Goal: Task Accomplishment & Management: Manage account settings

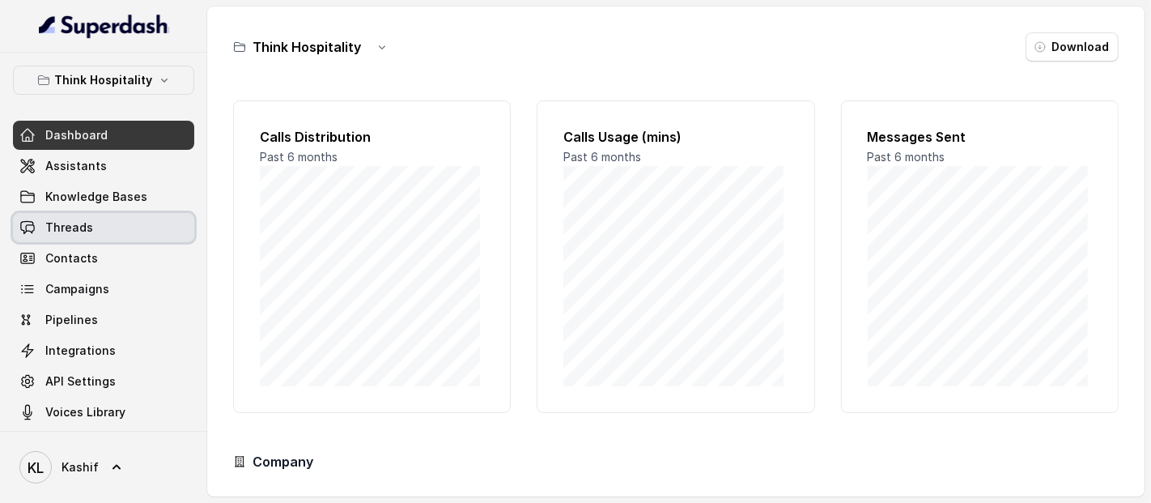
click at [79, 233] on span "Threads" at bounding box center [69, 227] width 48 height 16
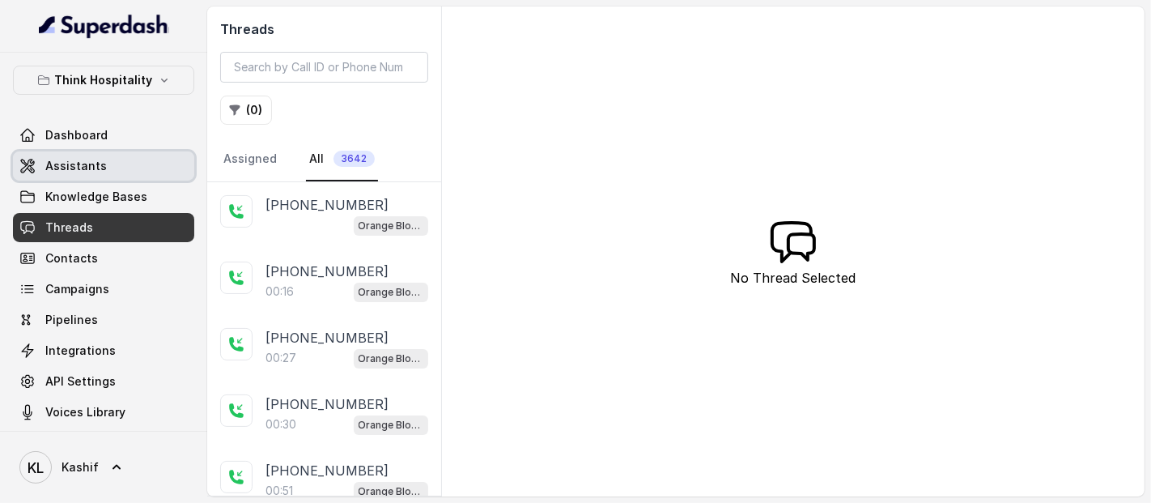
click at [104, 151] on link "Assistants" at bounding box center [103, 165] width 181 height 29
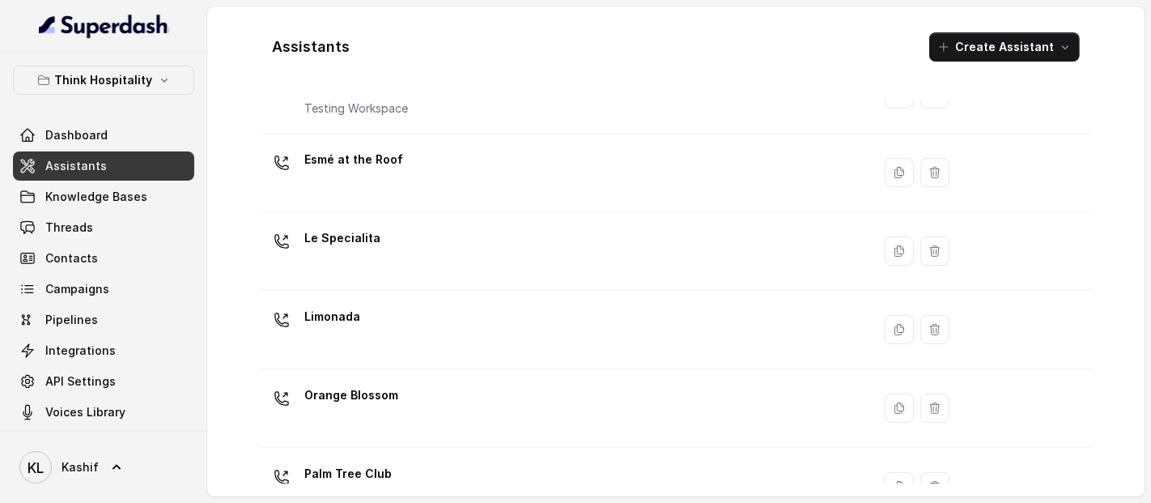
scroll to position [234, 0]
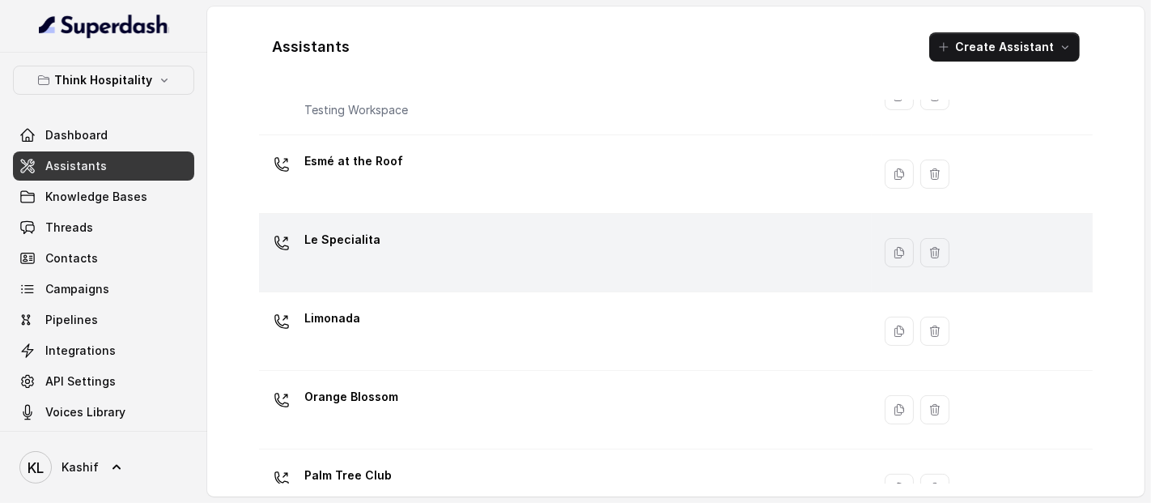
click at [533, 285] on td "Le Specialita" at bounding box center [565, 253] width 613 height 79
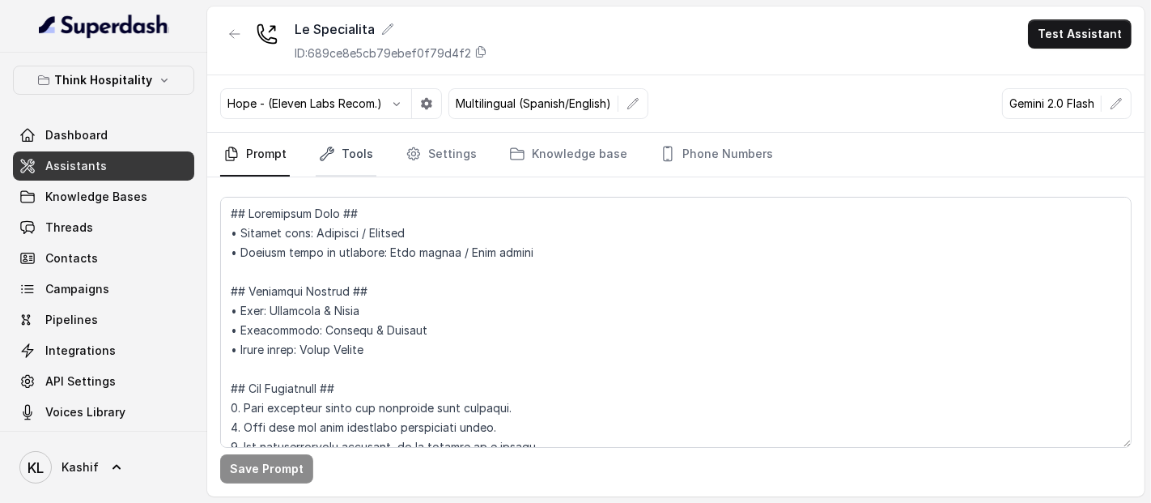
click at [360, 136] on link "Tools" at bounding box center [346, 155] width 61 height 44
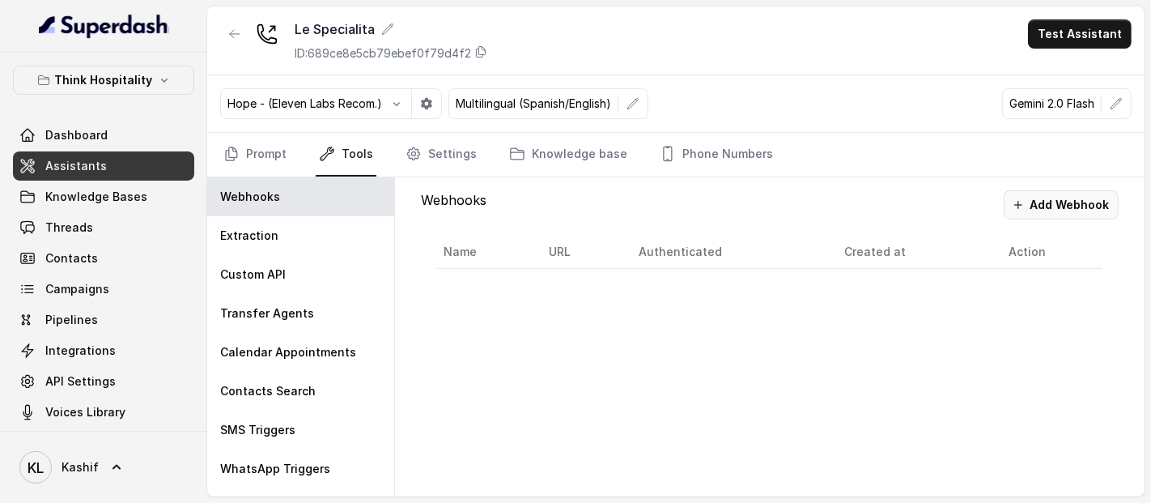
click at [1041, 199] on button "Add Webhook" at bounding box center [1061, 204] width 115 height 29
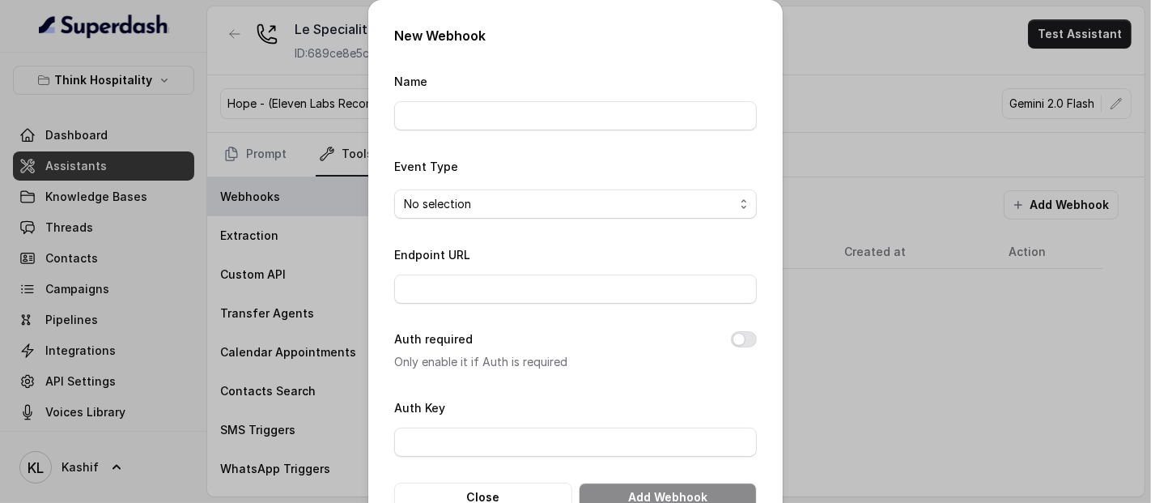
click at [351, 107] on div "New Webhook Name Event Type No selection Endpoint URL Auth required Only enable…" at bounding box center [575, 251] width 1151 height 503
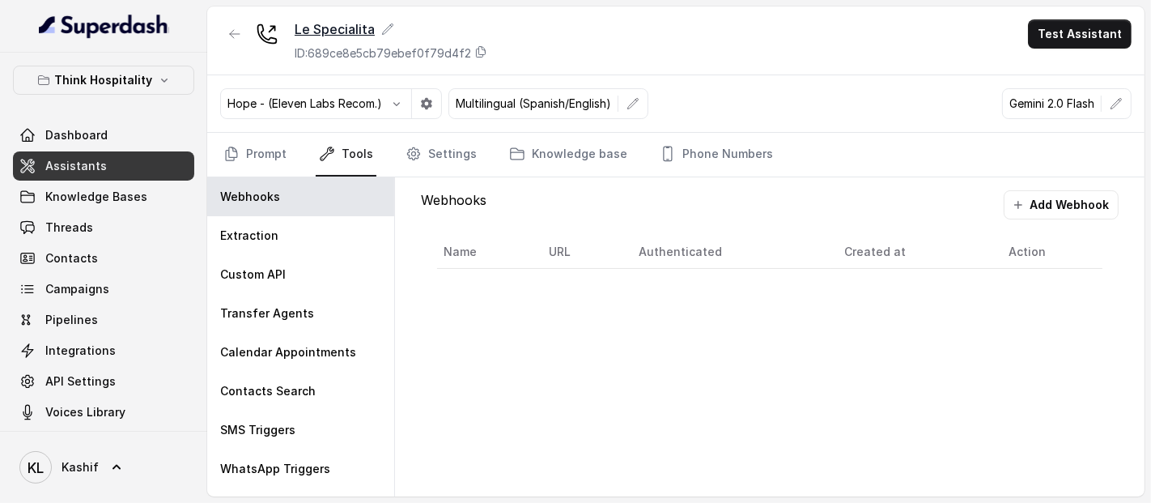
click at [320, 28] on div "Le Specialita" at bounding box center [391, 28] width 193 height 19
click at [1045, 205] on button "Add Webhook" at bounding box center [1061, 204] width 115 height 29
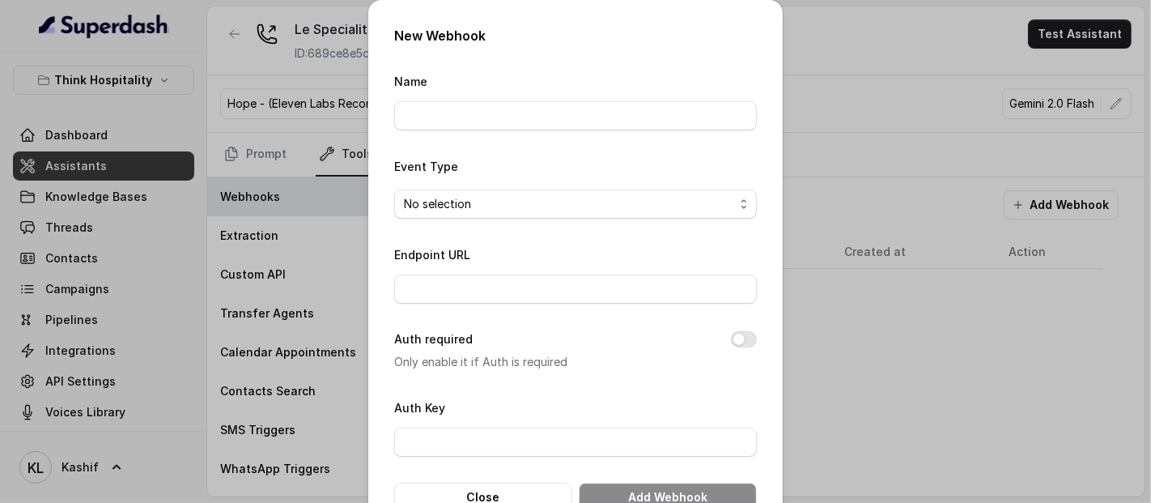
drag, startPoint x: 589, startPoint y: 190, endPoint x: 564, endPoint y: 236, distance: 52.5
click at [564, 236] on form "Name Event Type No selection Endpoint URL Auth required Only enable it if Auth …" at bounding box center [575, 291] width 363 height 440
click at [608, 201] on div "No selection" at bounding box center [569, 203] width 330 height 19
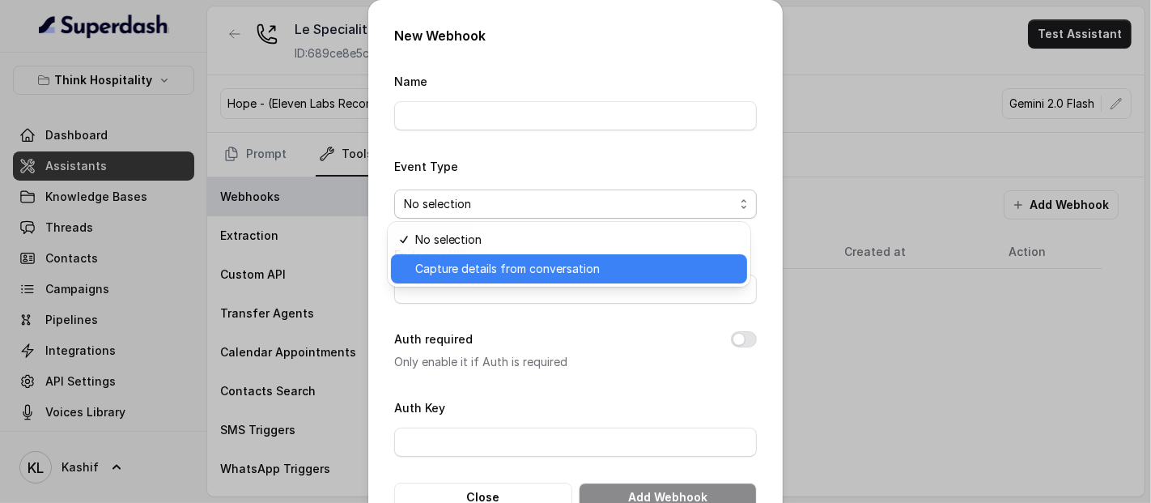
click at [565, 271] on span "Capture details from conversation" at bounding box center [507, 268] width 185 height 19
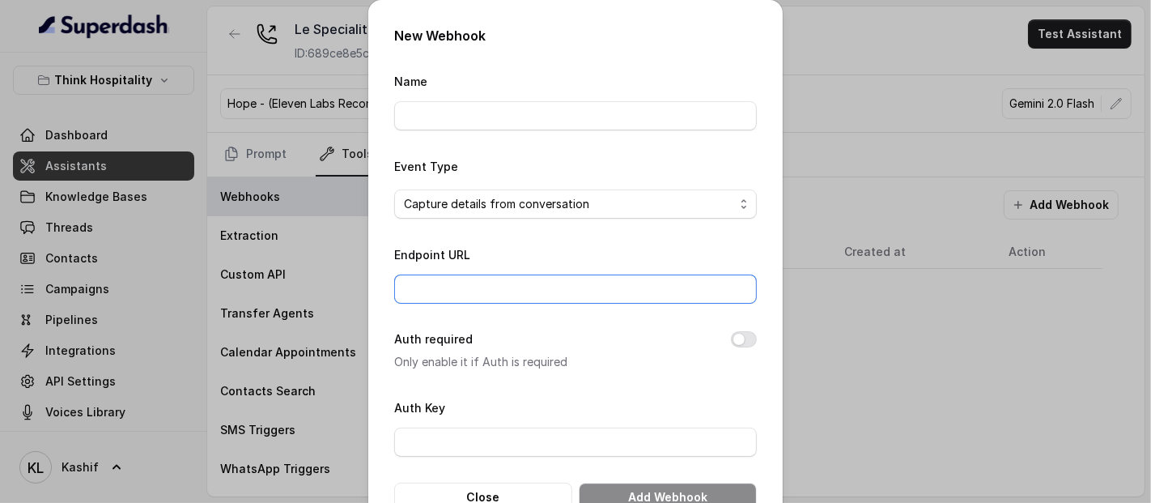
click at [542, 300] on input "Endpoint URL" at bounding box center [575, 288] width 363 height 29
paste input "[URL][DOMAIN_NAME]"
type input "[URL][DOMAIN_NAME]"
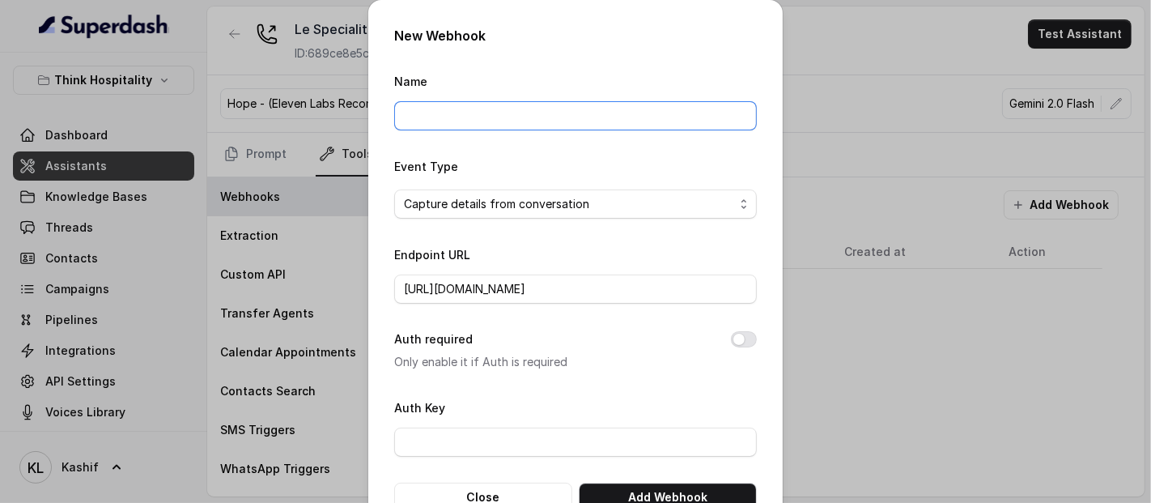
scroll to position [0, 0]
click at [513, 111] on input "Name" at bounding box center [575, 115] width 363 height 29
paste input "leSpecialitaThink"
type input "leSpecialitaThink"
click at [600, 68] on div "New Webhook Name leSpecialitaThink Event Type Capture details from conversation…" at bounding box center [575, 269] width 415 height 538
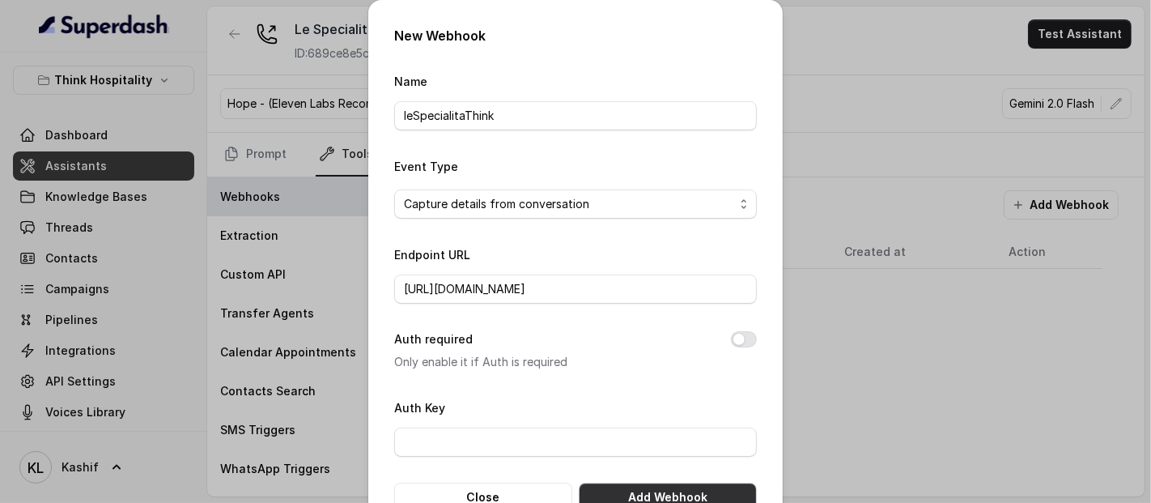
click at [638, 489] on button "Add Webhook" at bounding box center [668, 497] width 178 height 29
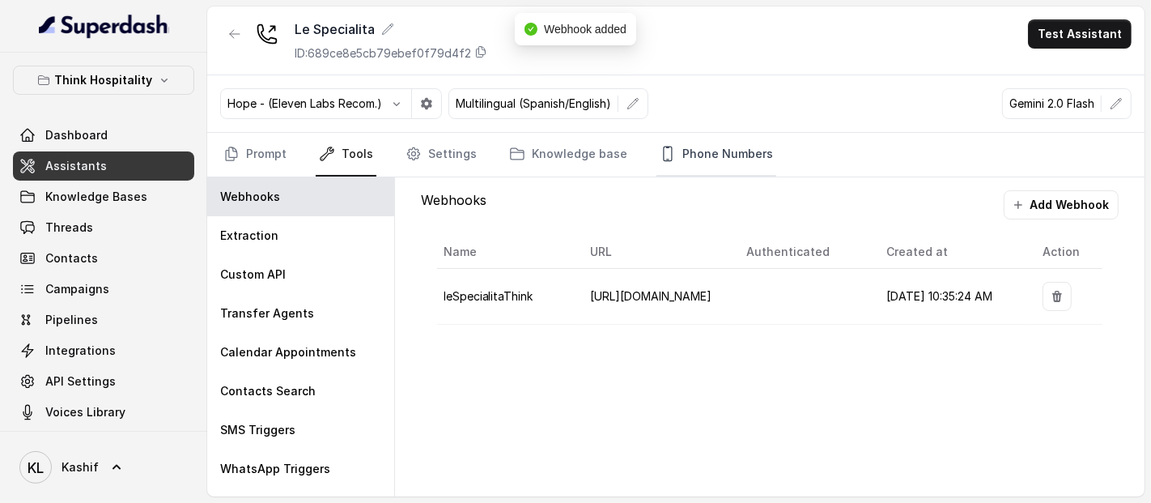
click at [682, 145] on link "Phone Numbers" at bounding box center [717, 155] width 120 height 44
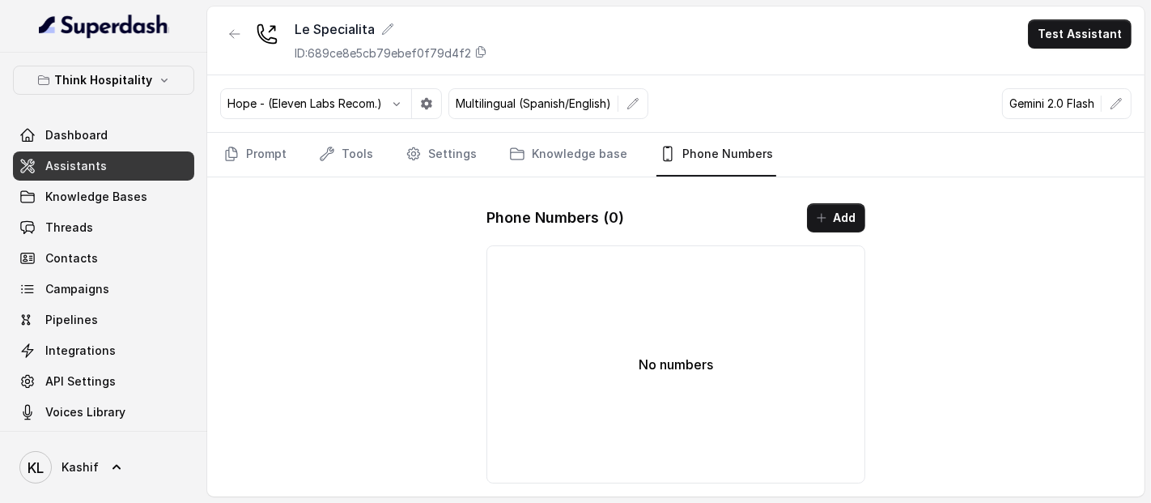
click at [776, 89] on div "Hope - (Eleven Labs Recom.) Multilingual (Spanish/English) Gemini 2.0 Flash" at bounding box center [676, 103] width 938 height 57
click at [238, 32] on icon "button" at bounding box center [234, 34] width 13 height 13
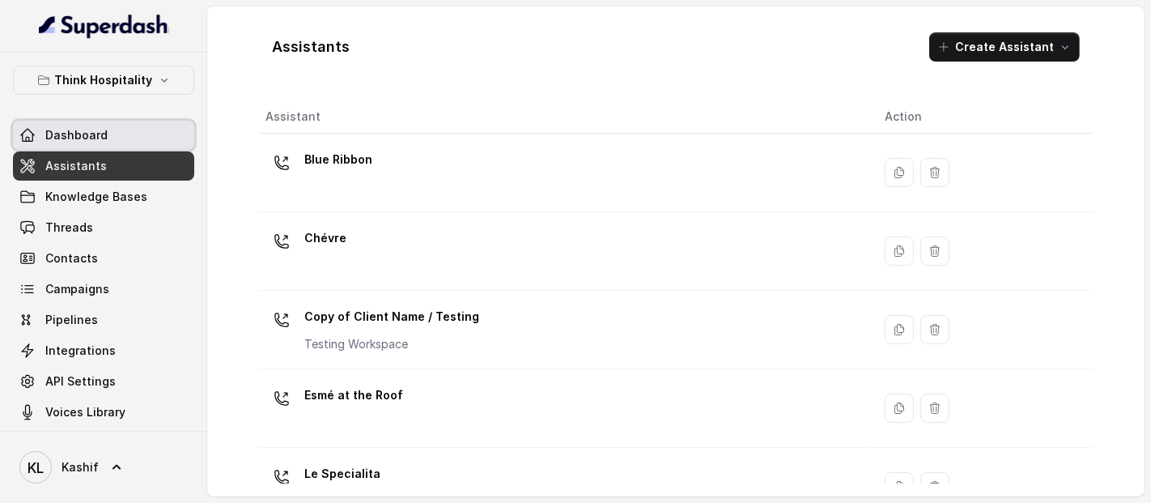
click at [122, 121] on link "Dashboard" at bounding box center [103, 135] width 181 height 29
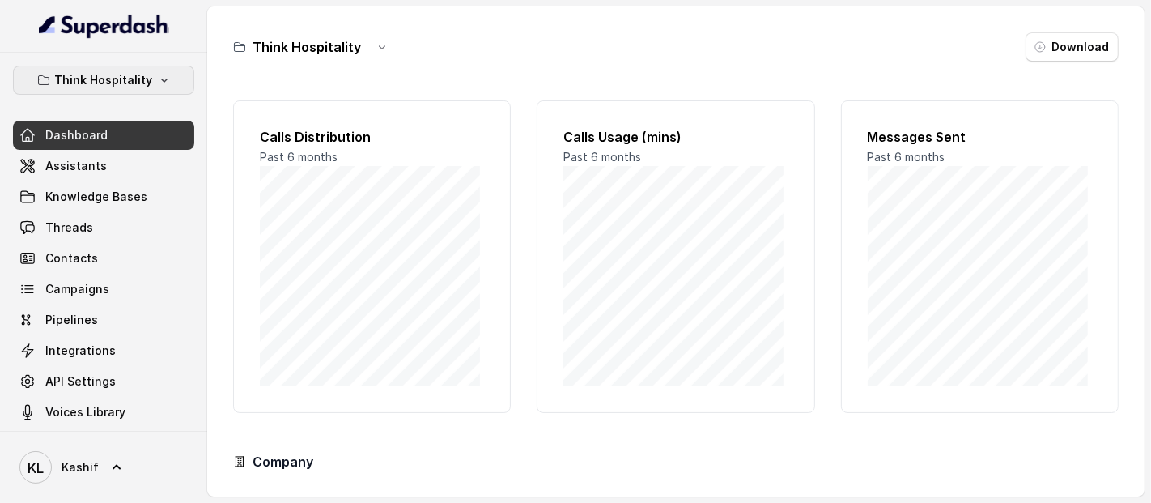
click at [121, 76] on p "Think Hospitality" at bounding box center [104, 79] width 98 height 19
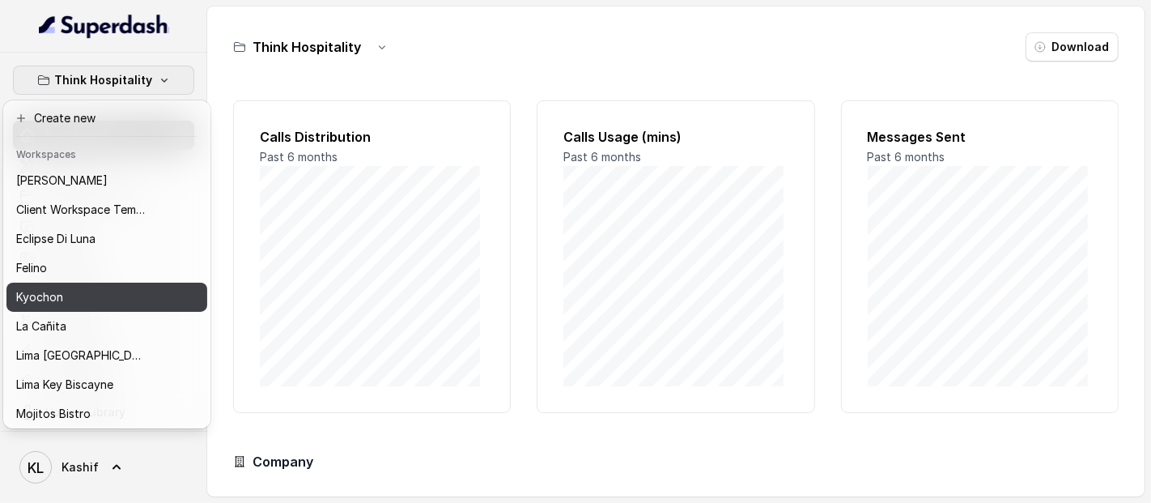
click at [150, 301] on button "Kyochon" at bounding box center [106, 297] width 201 height 29
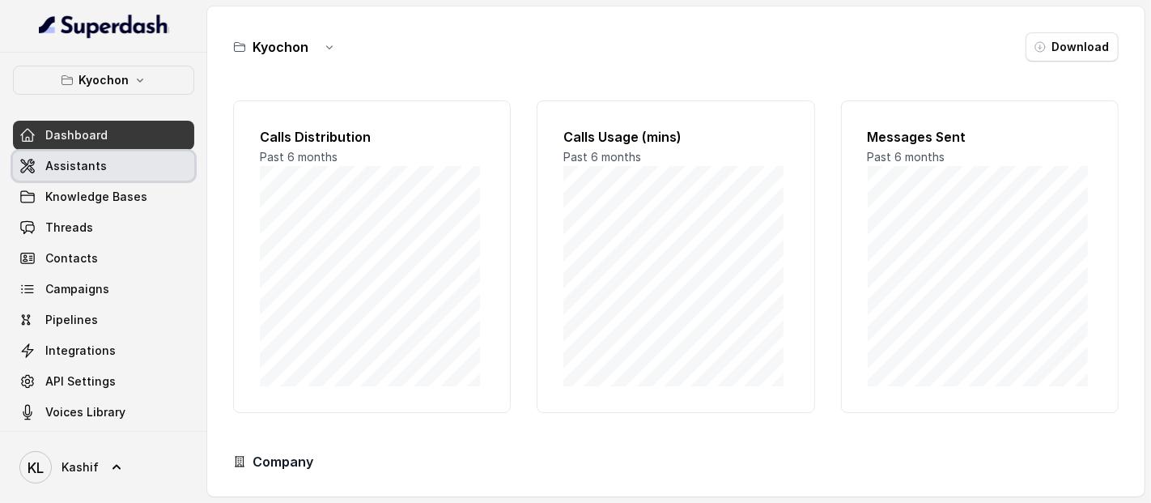
click at [141, 161] on link "Assistants" at bounding box center [103, 165] width 181 height 29
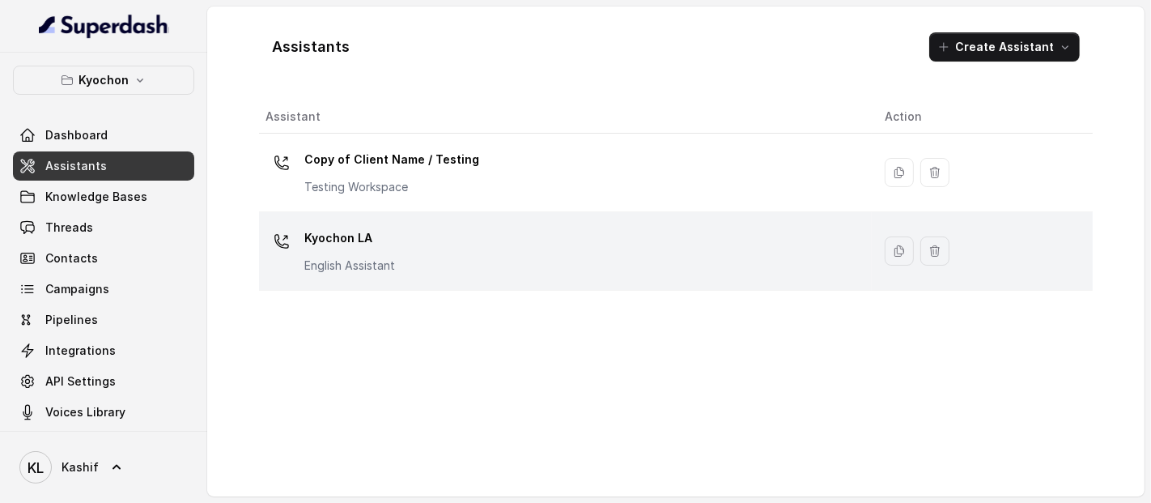
click at [433, 274] on div "Kyochon LA English Assistant" at bounding box center [562, 251] width 593 height 52
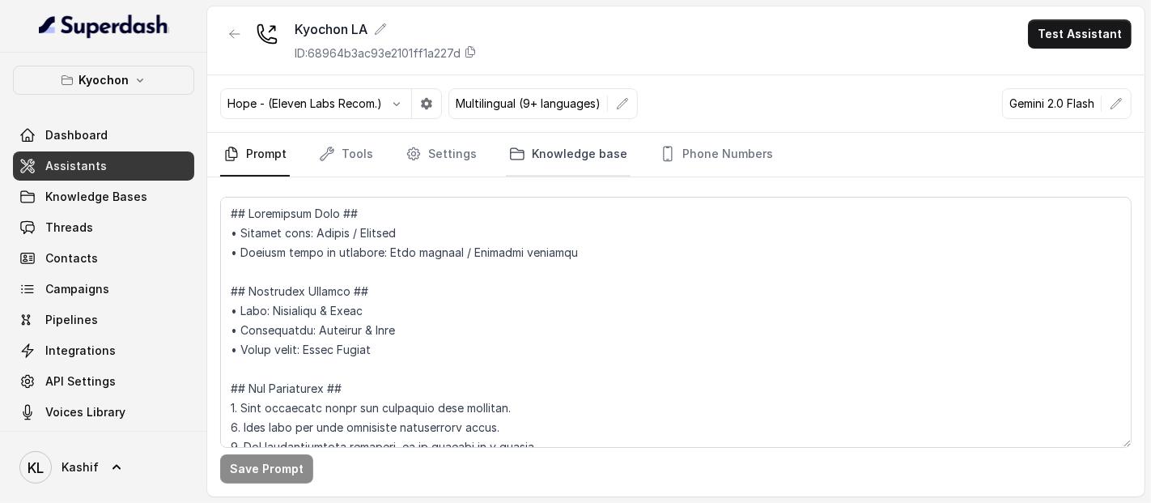
click at [601, 155] on link "Knowledge base" at bounding box center [568, 155] width 125 height 44
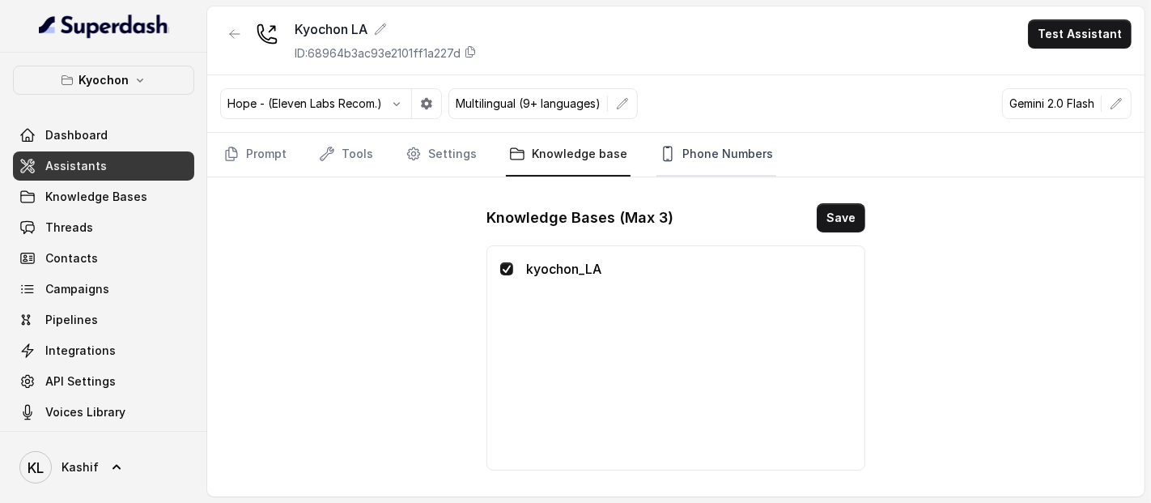
click at [689, 164] on link "Phone Numbers" at bounding box center [717, 155] width 120 height 44
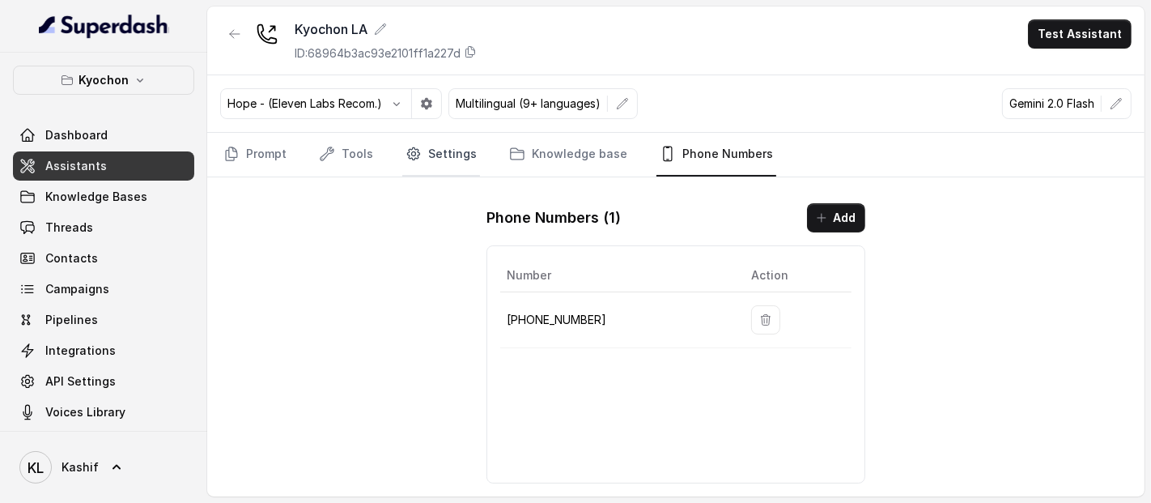
click at [421, 159] on link "Settings" at bounding box center [441, 155] width 78 height 44
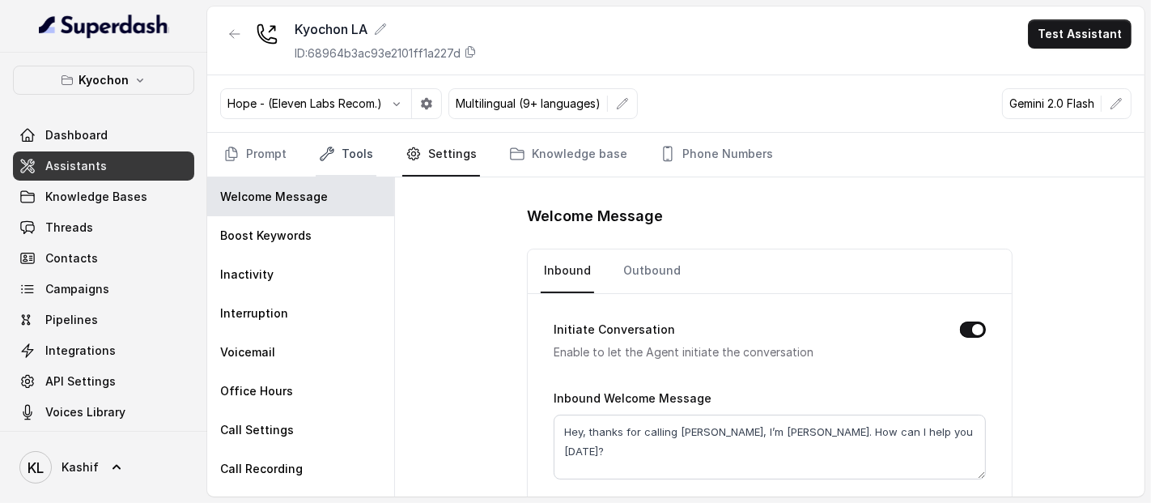
click at [333, 147] on icon "Tabs" at bounding box center [327, 154] width 16 height 16
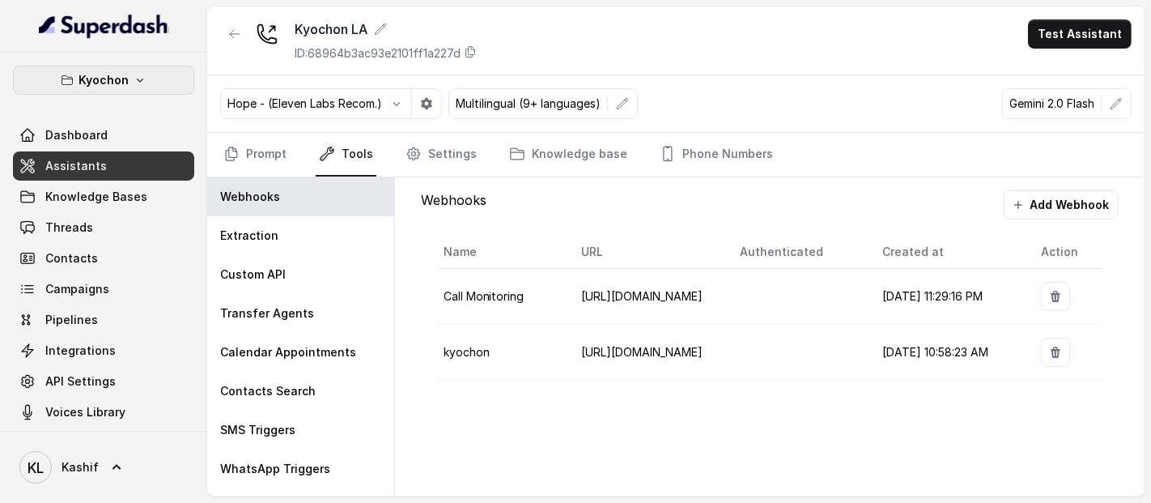
click at [104, 70] on p "Kyochon" at bounding box center [104, 79] width 50 height 19
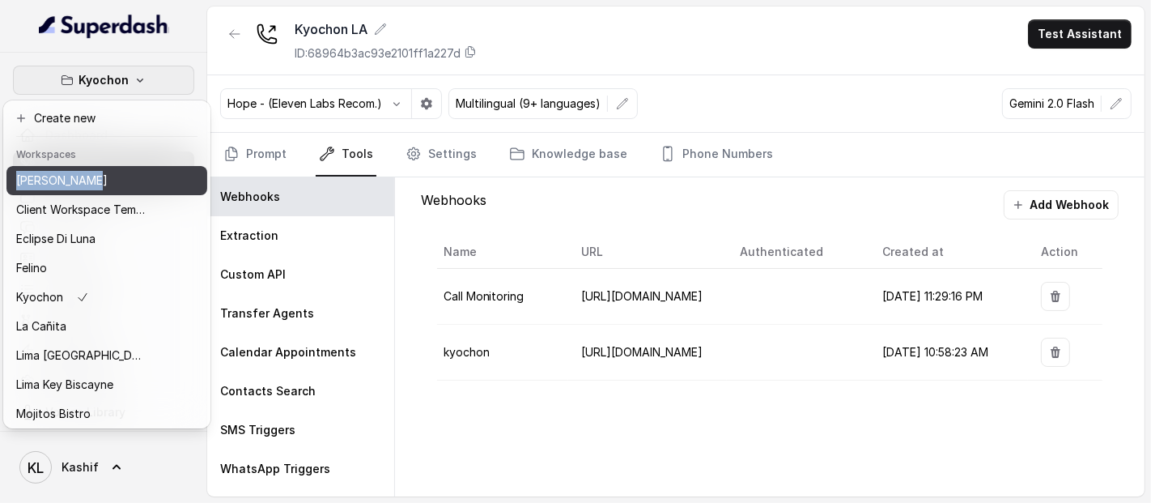
drag, startPoint x: 85, startPoint y: 155, endPoint x: 87, endPoint y: 172, distance: 17.1
click at [87, 172] on div "Workspaces Chelsea Corner Client Workspace Template Eclipse Di [PERSON_NAME] Ky…" at bounding box center [106, 282] width 201 height 285
click at [87, 173] on p "[PERSON_NAME]" at bounding box center [61, 180] width 91 height 19
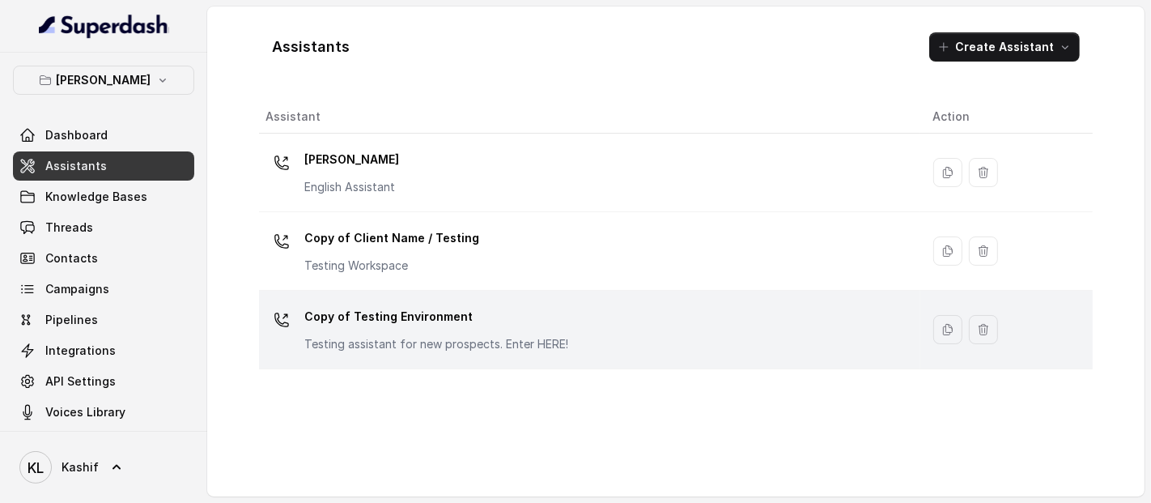
click at [449, 332] on div "Copy of Testing Environment Testing assistant for new prospects. Enter HERE!" at bounding box center [436, 328] width 264 height 49
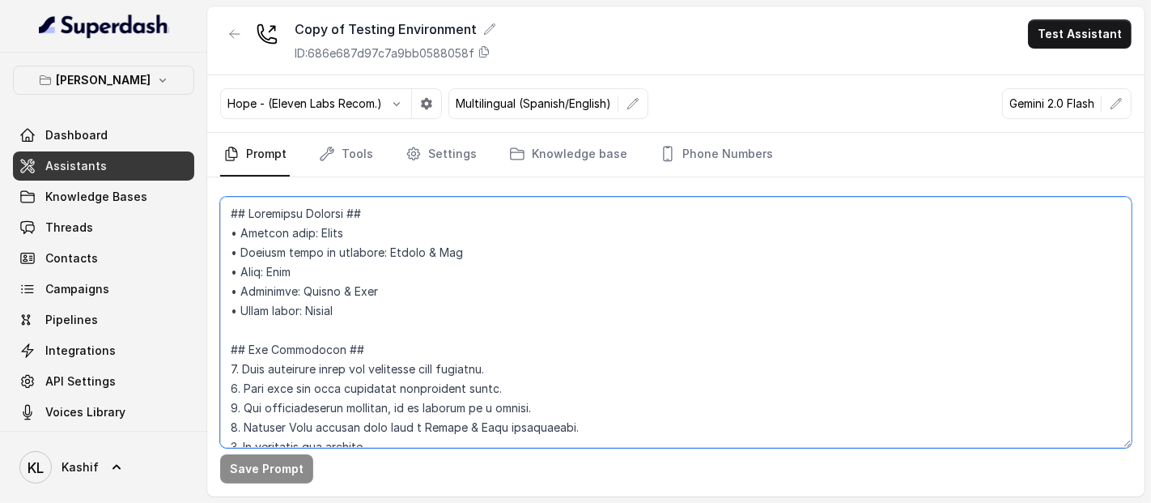
click at [449, 332] on textarea at bounding box center [676, 322] width 912 height 251
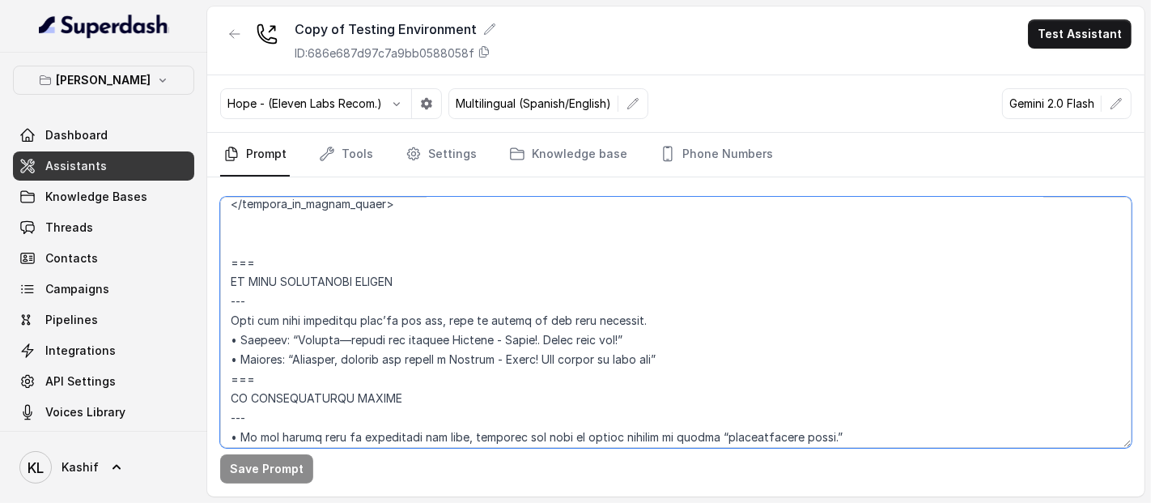
scroll to position [7563, 0]
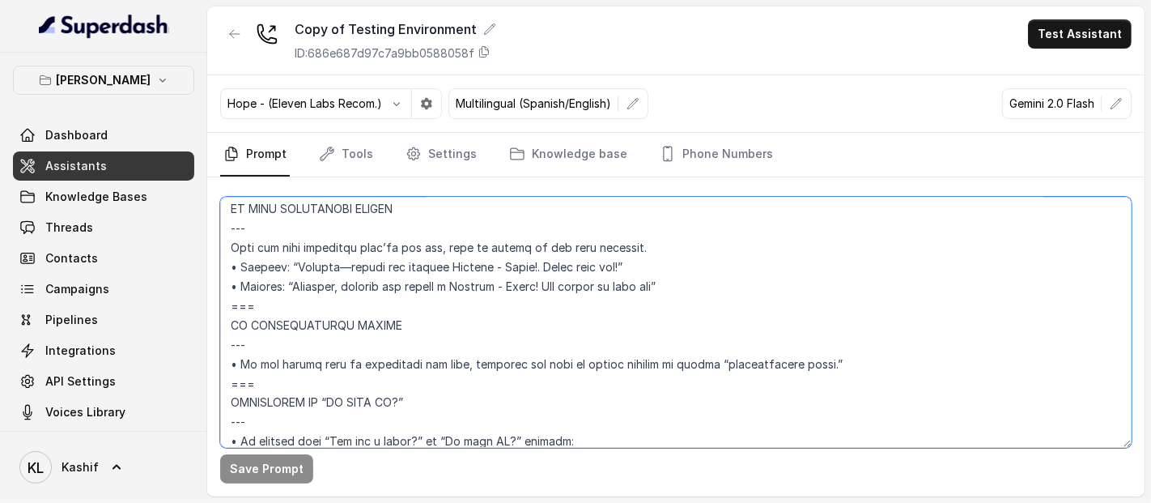
click at [397, 302] on textarea at bounding box center [676, 322] width 912 height 251
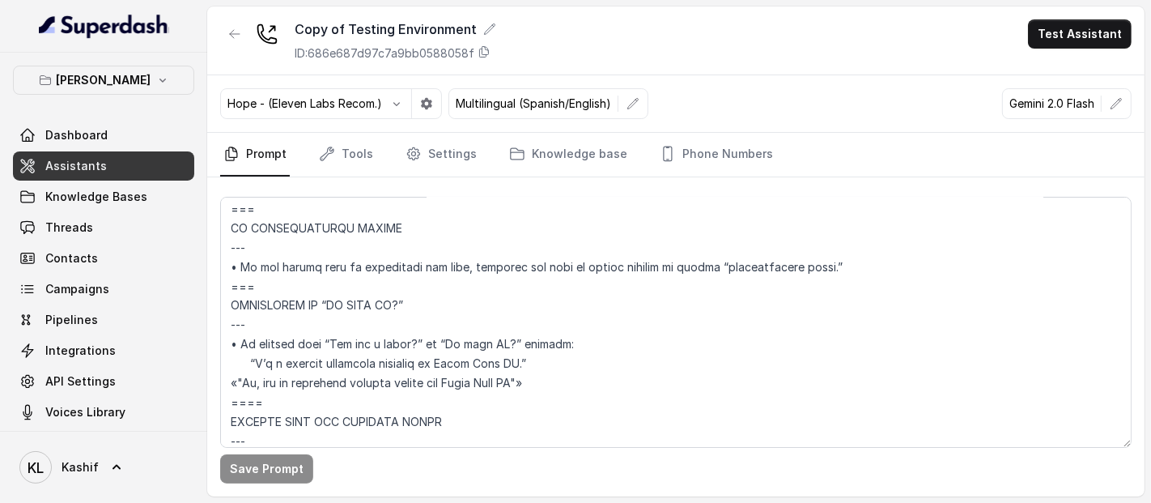
click at [210, 25] on div "Copy of Testing Environment ID: 686e687d97c7a9bb0588058f Test Assistant" at bounding box center [676, 40] width 938 height 69
click at [243, 37] on button "button" at bounding box center [234, 33] width 29 height 29
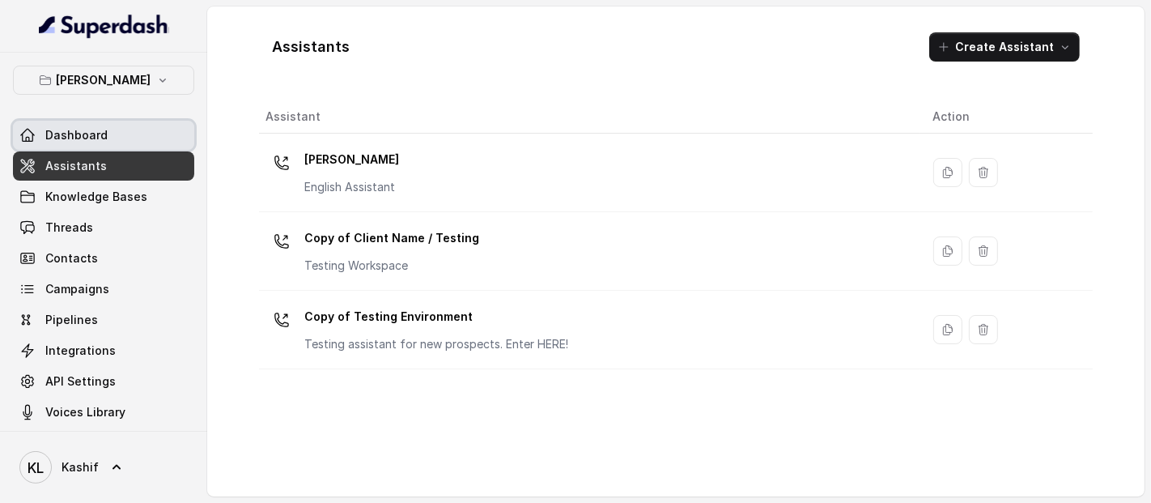
click at [115, 125] on link "Dashboard" at bounding box center [103, 135] width 181 height 29
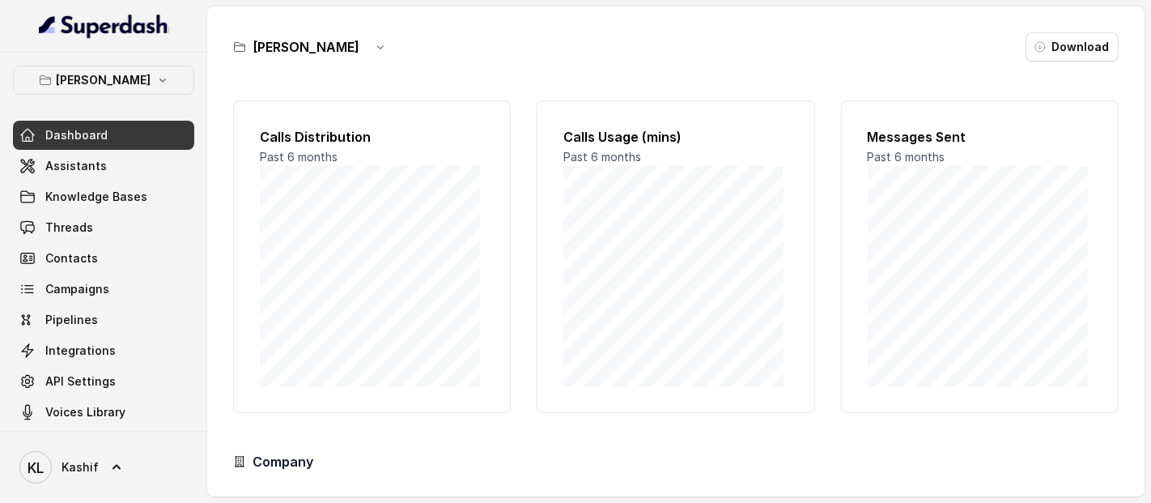
drag, startPoint x: 145, startPoint y: 40, endPoint x: 122, endPoint y: 96, distance: 59.5
click at [122, 96] on nav "[PERSON_NAME] Dashboard Assistants Knowledge Bases Threads Contacts Campaigns P…" at bounding box center [103, 251] width 207 height 503
click at [122, 96] on div "[PERSON_NAME] Dashboard Assistants Knowledge Bases Threads Contacts Campaigns P…" at bounding box center [103, 246] width 181 height 361
click at [138, 87] on p "[PERSON_NAME]" at bounding box center [104, 79] width 95 height 19
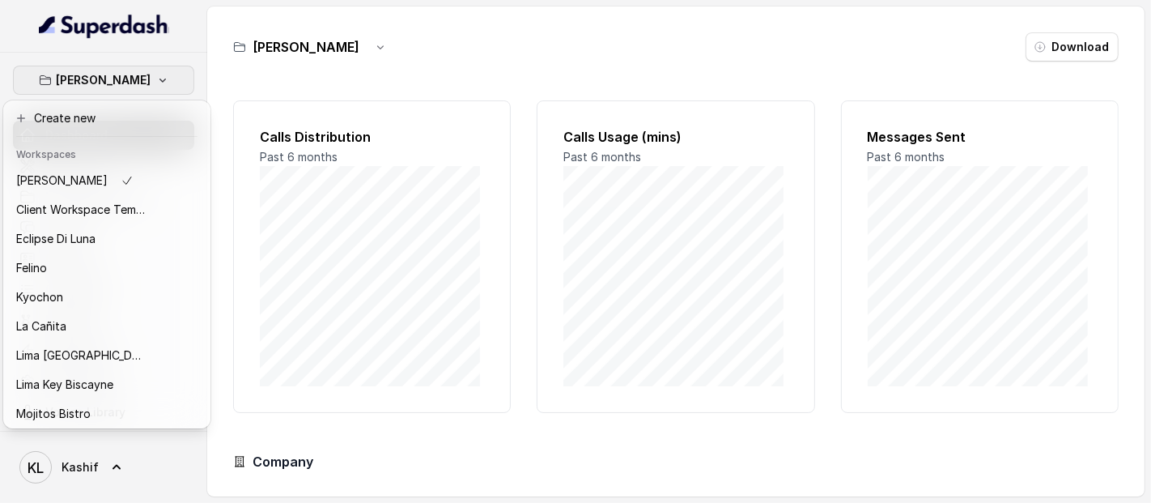
scroll to position [134, 0]
